Goal: Find specific page/section: Find specific page/section

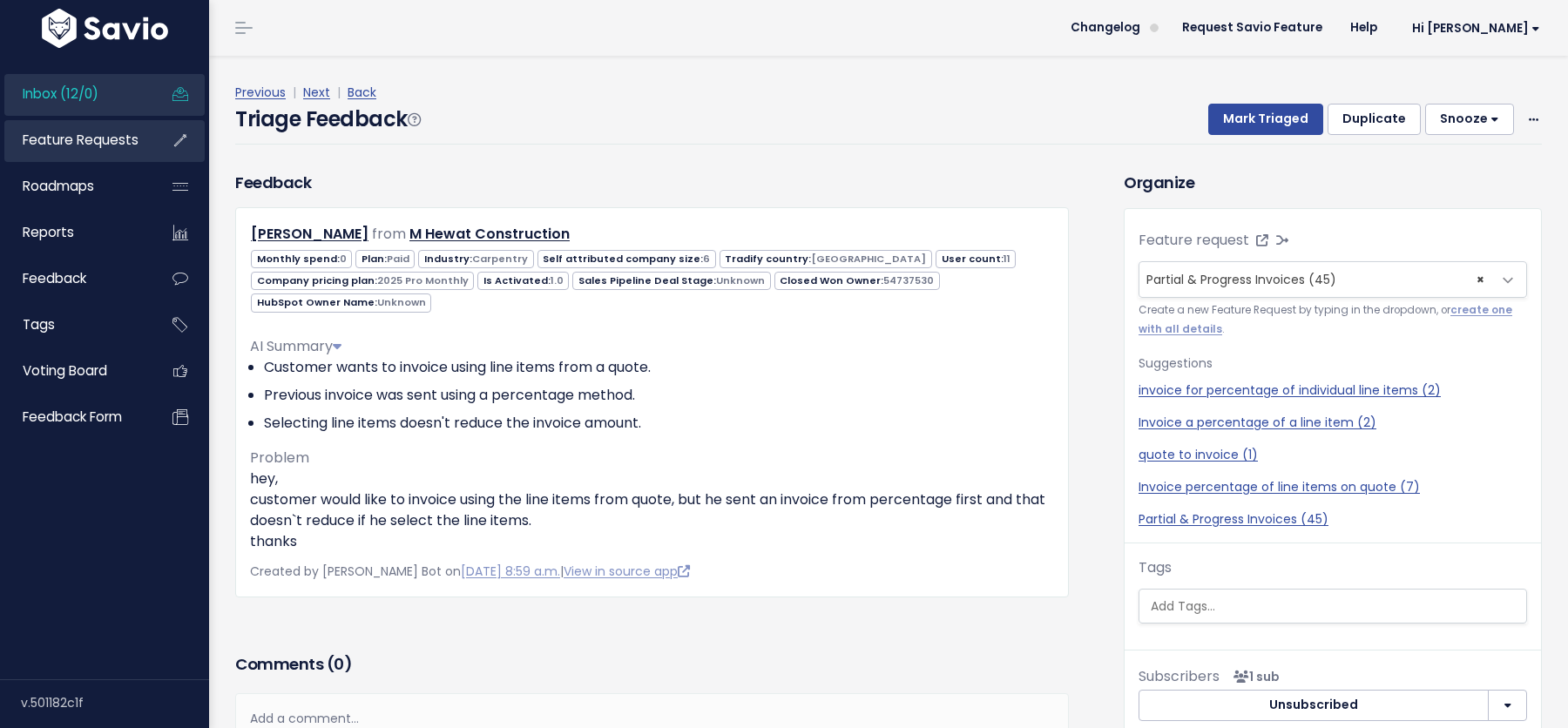
click at [70, 137] on span "Feature Requests" at bounding box center [80, 139] width 116 height 19
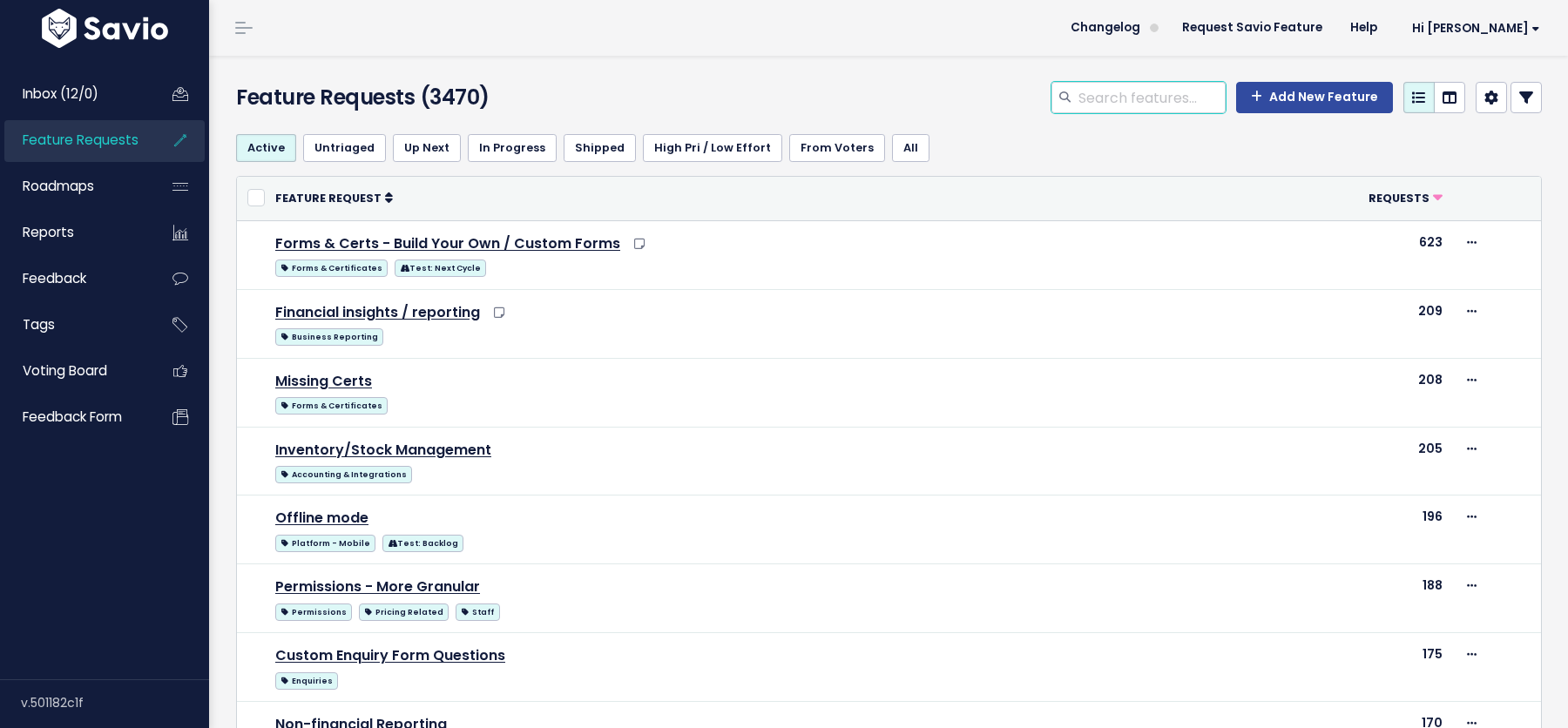
click at [1136, 105] on input "search" at bounding box center [1151, 97] width 149 height 31
type input "images"
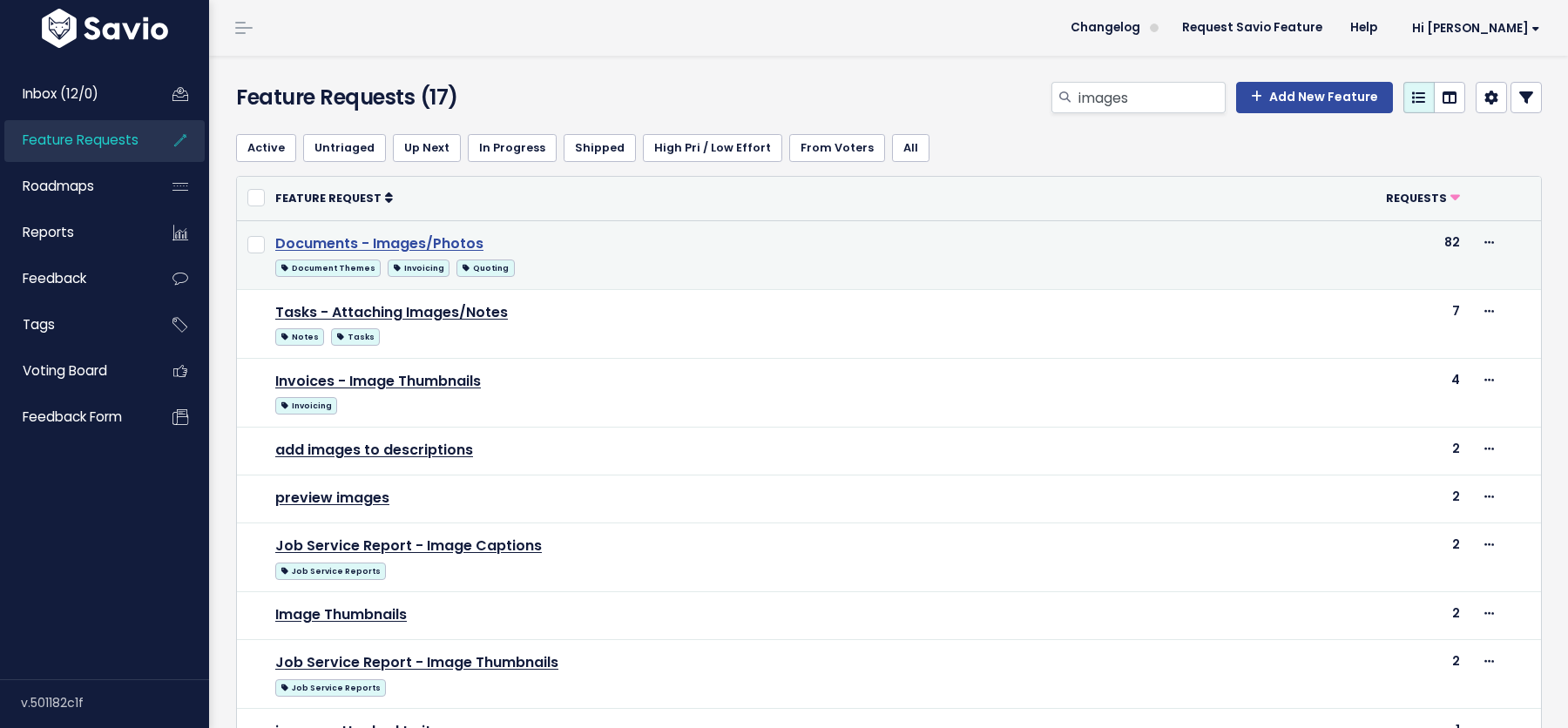
click at [399, 235] on link "Documents - Images/Photos" at bounding box center [379, 243] width 208 height 20
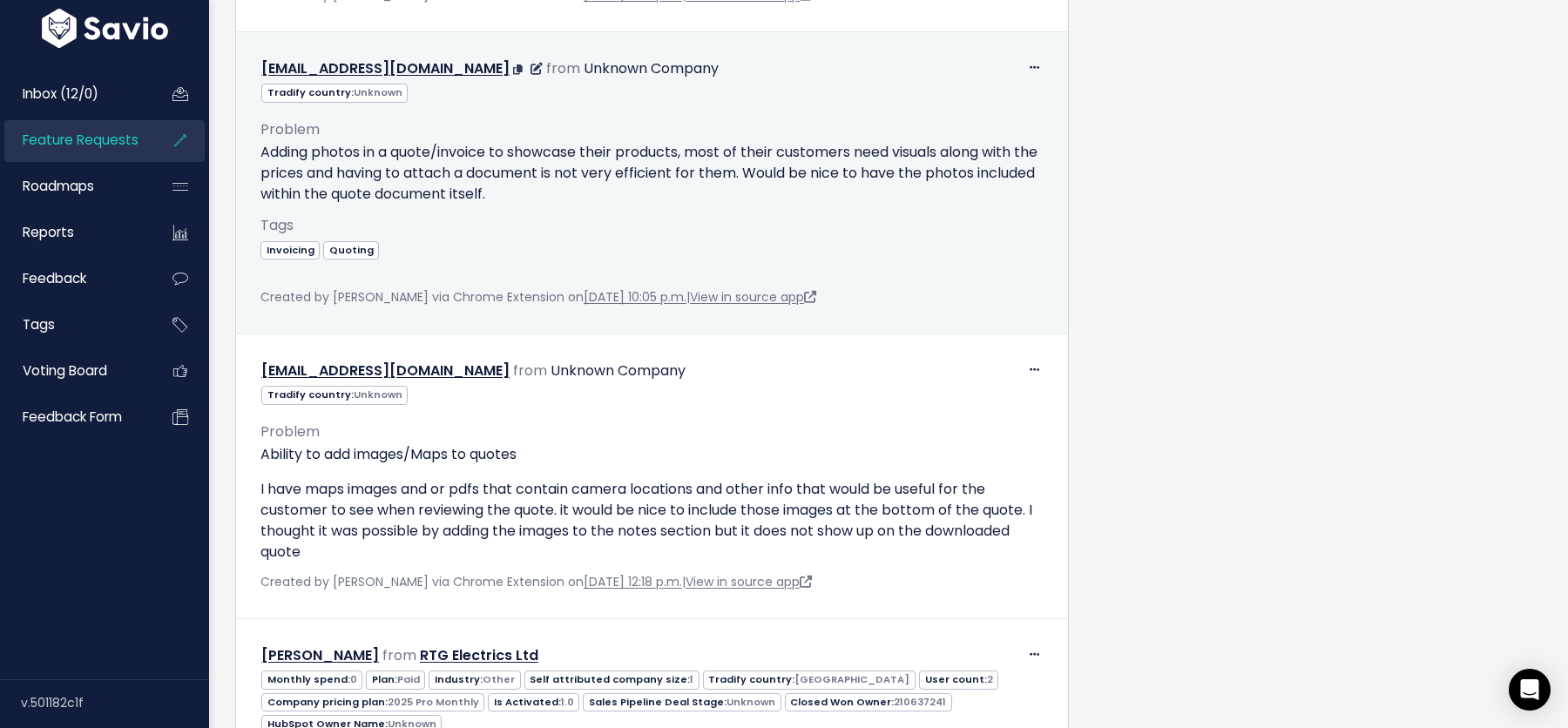
scroll to position [1547, 0]
